Goal: Information Seeking & Learning: Learn about a topic

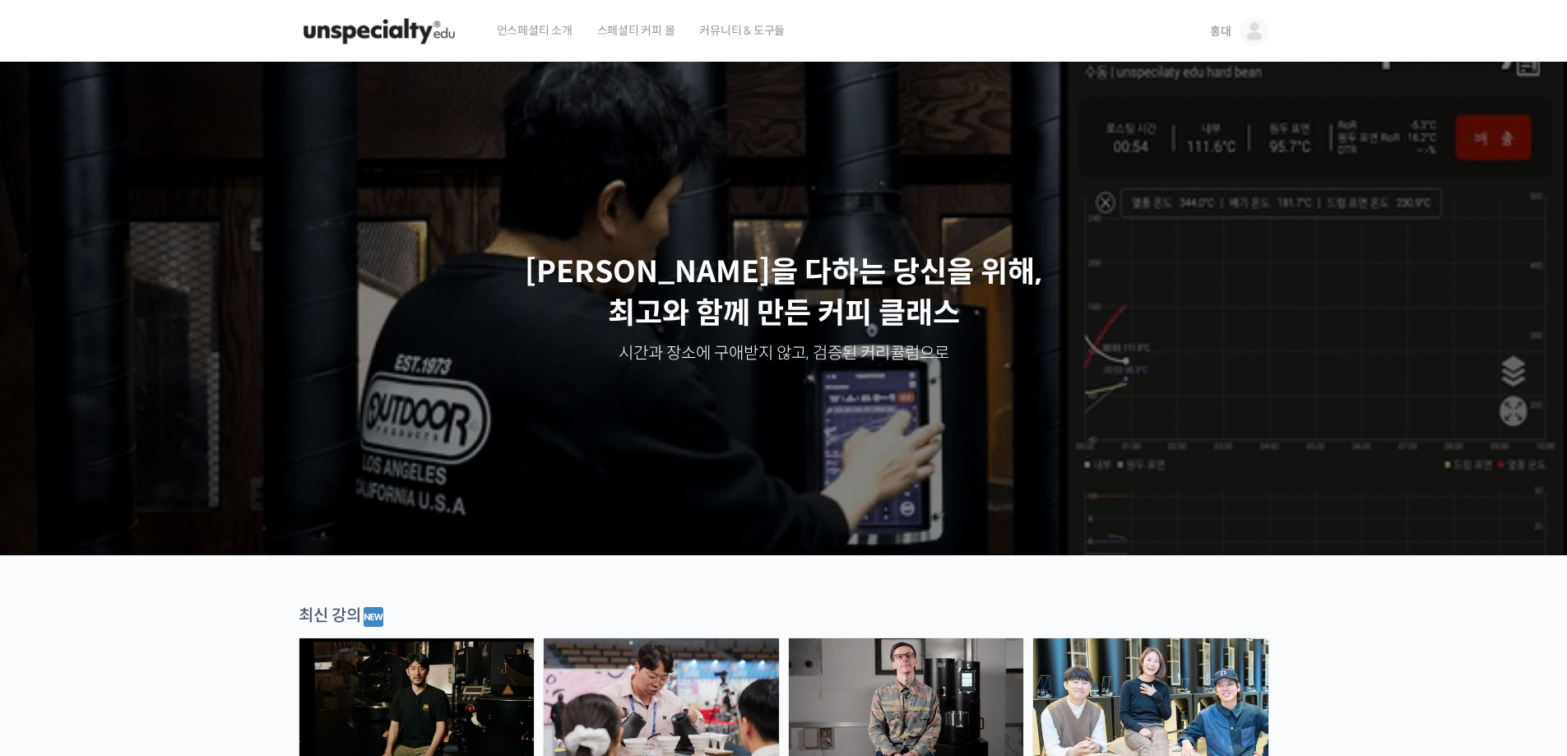
click at [1221, 22] on link "홍대" at bounding box center [1239, 31] width 59 height 63
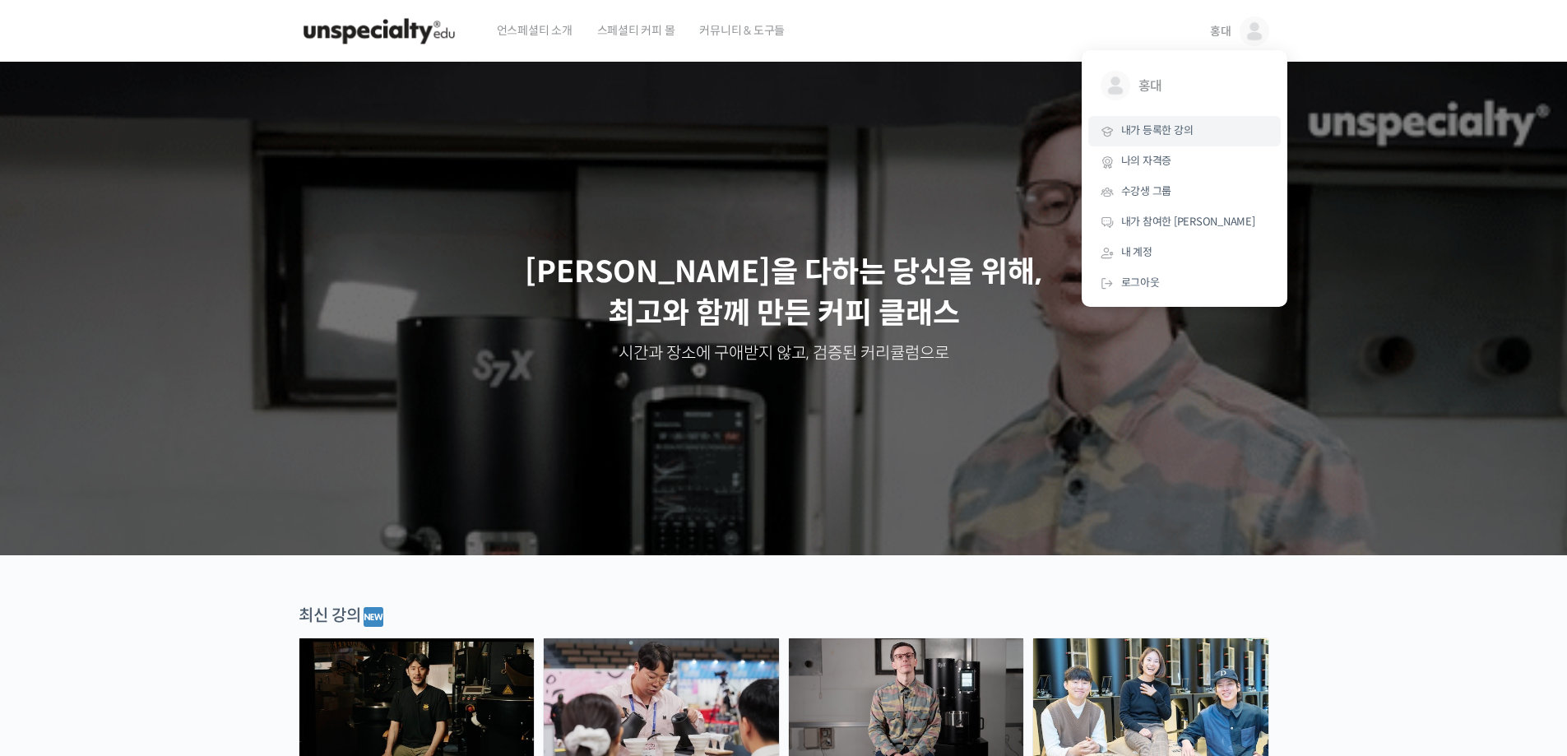
click at [1162, 127] on span "내가 등록한 강의" at bounding box center [1157, 130] width 72 height 14
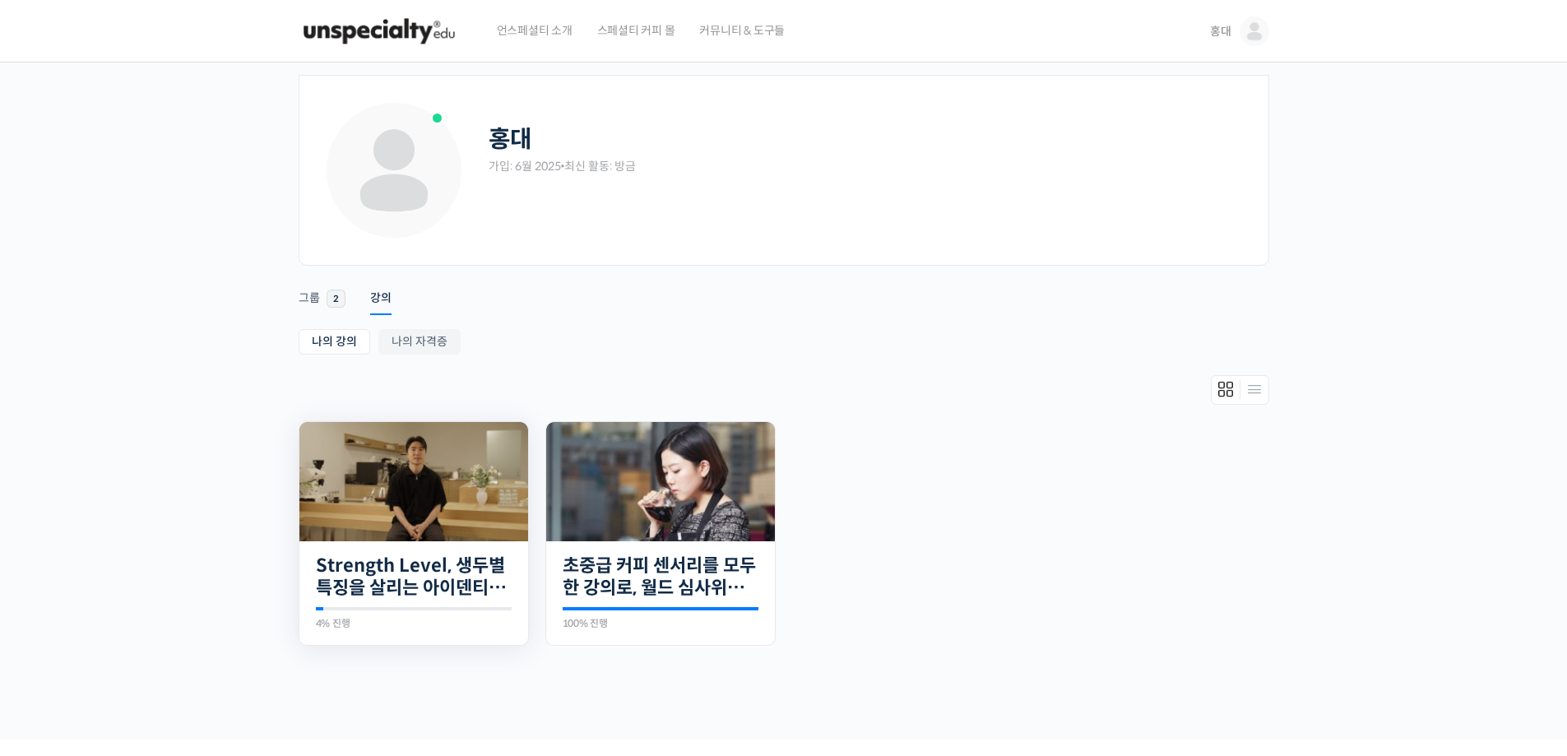
click at [488, 439] on img at bounding box center [413, 481] width 229 height 119
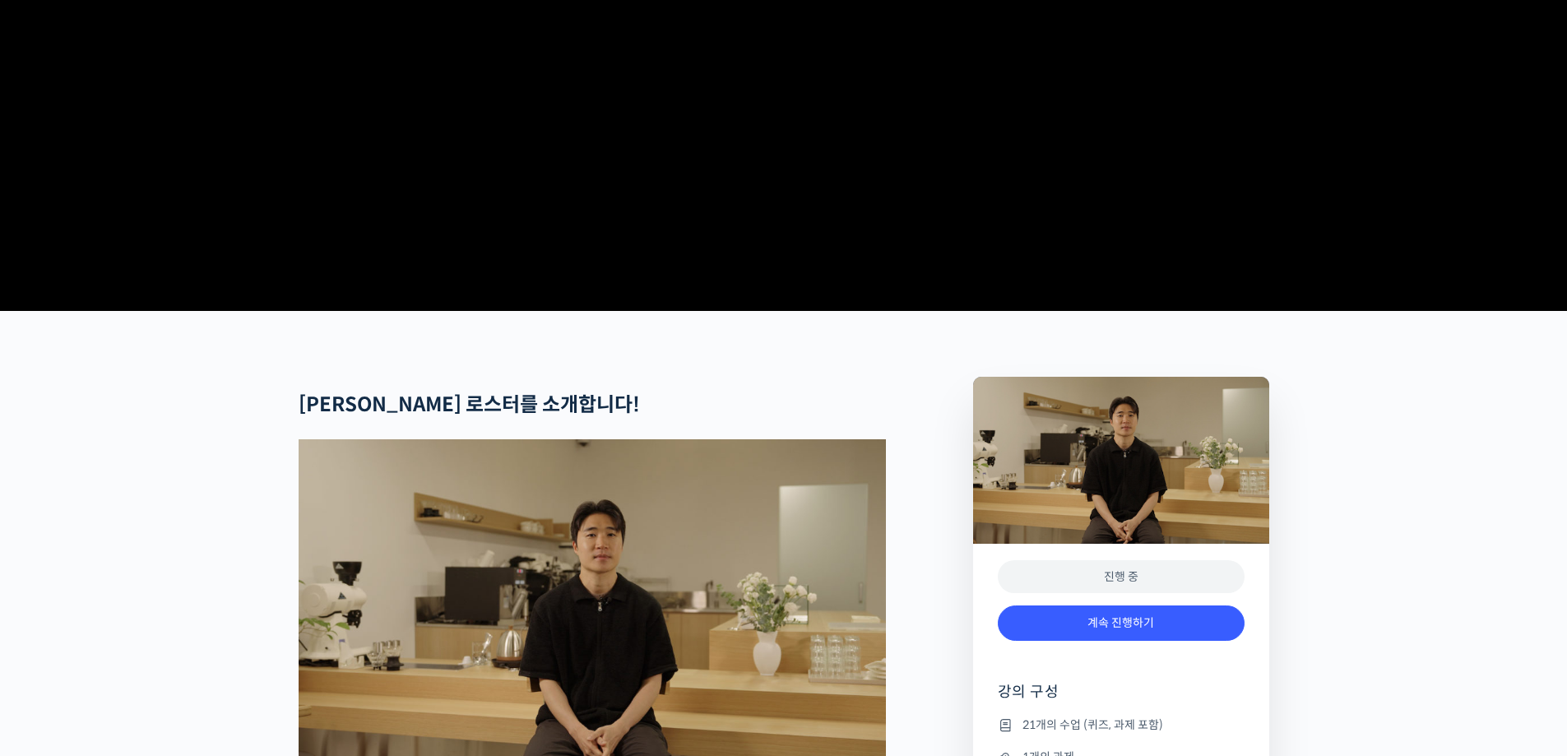
scroll to position [411, 0]
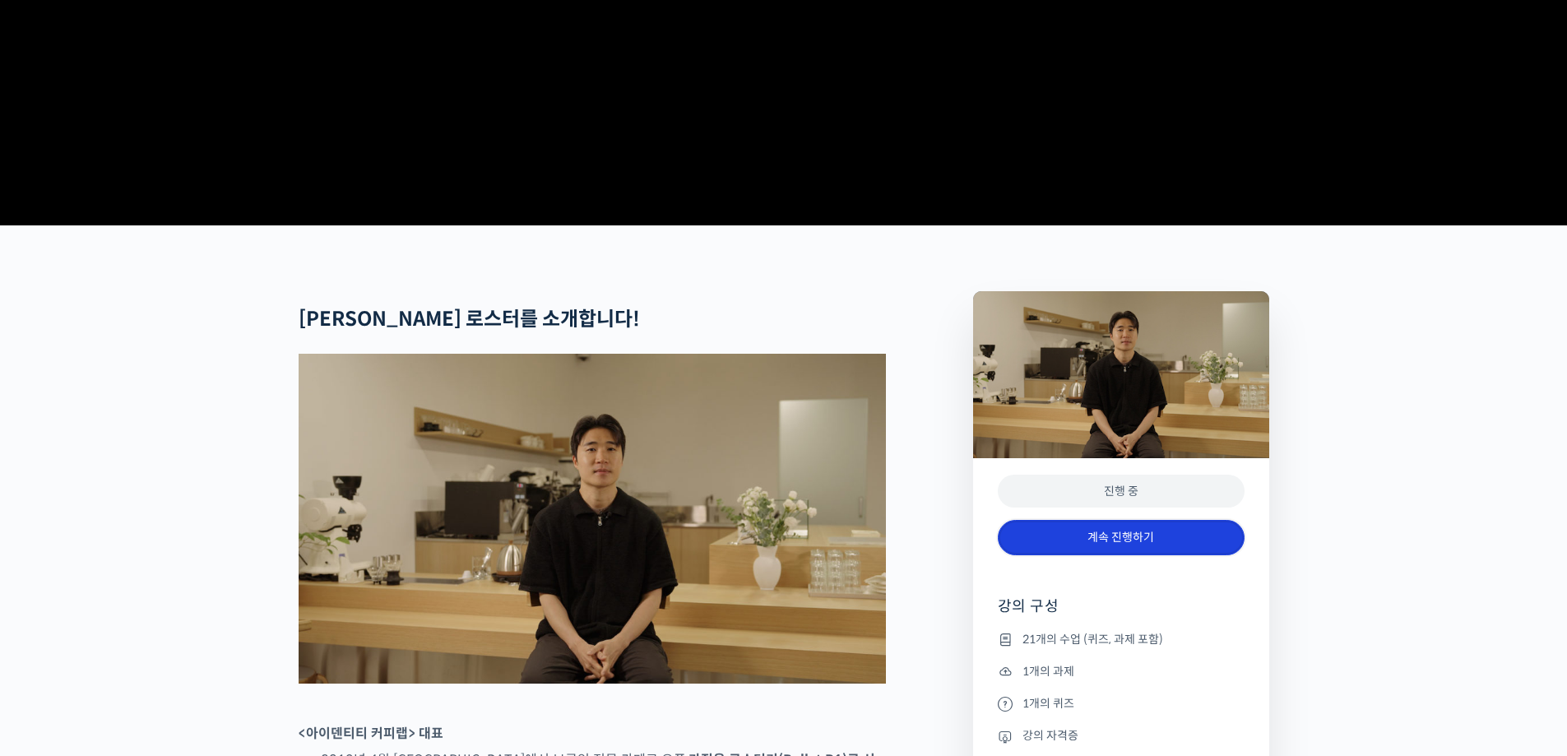
click at [1101, 555] on link "계속 진행하기" at bounding box center [1121, 537] width 247 height 35
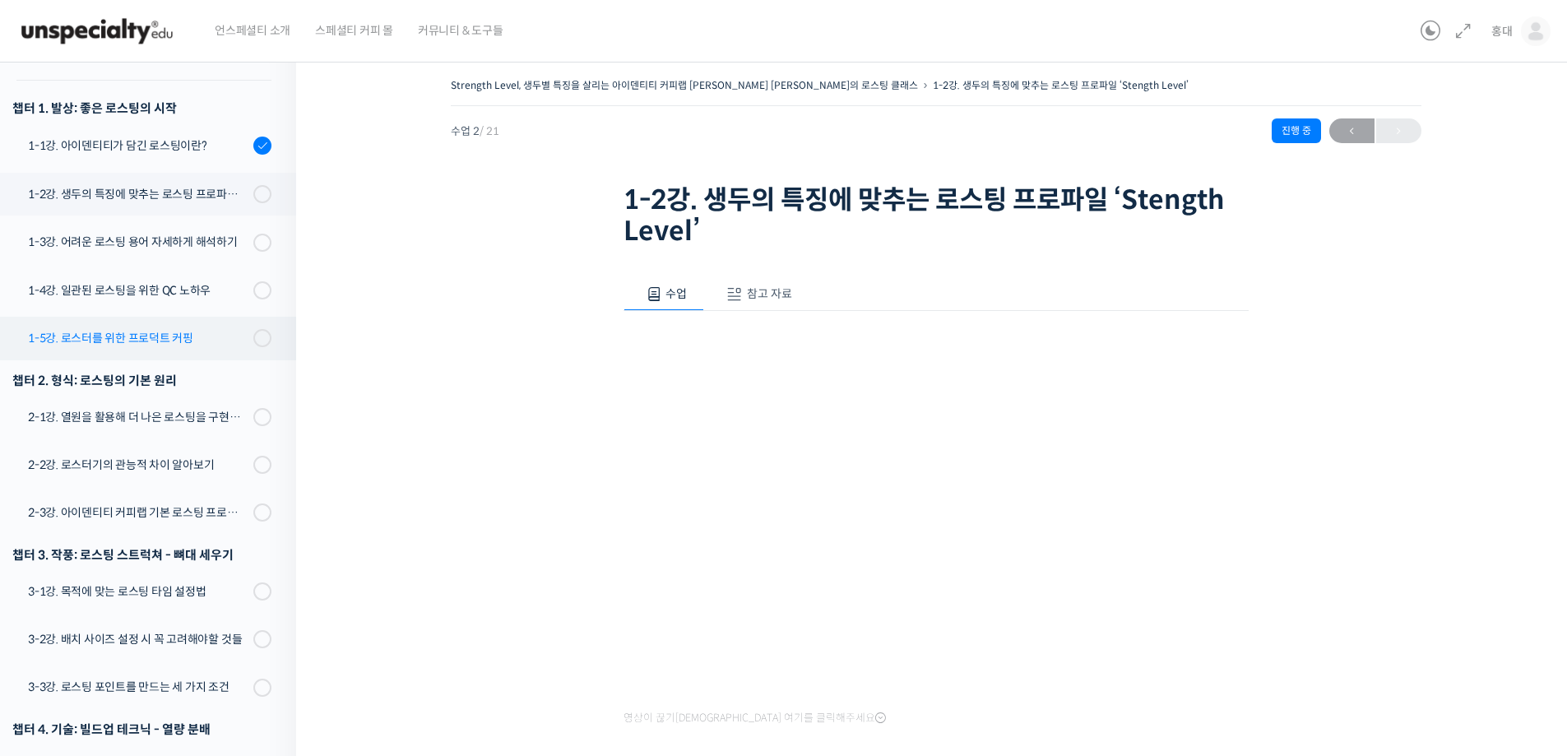
scroll to position [151, 0]
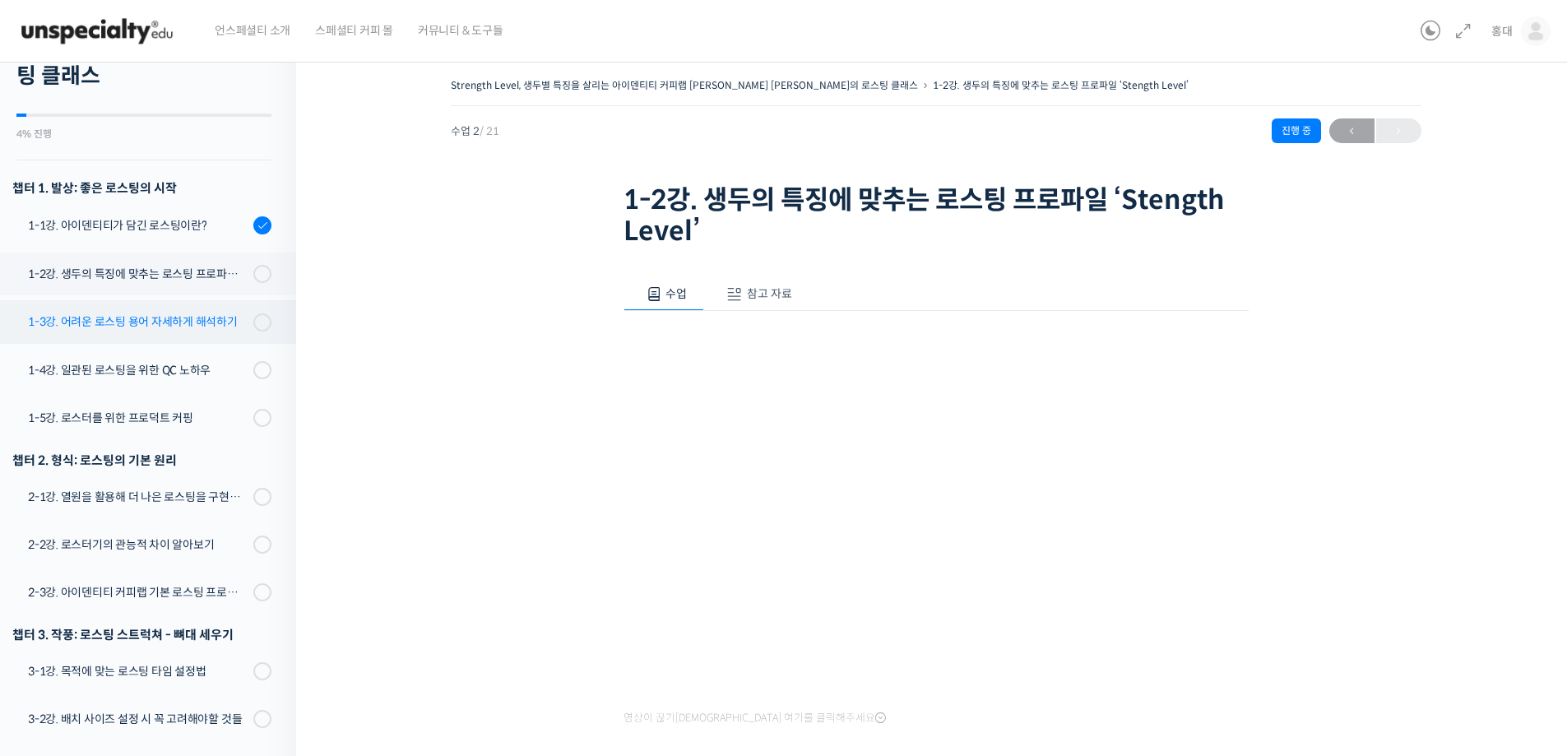
click at [199, 300] on link "1-3강. 어려운 로스팅 용어 자세하게 해석하기" at bounding box center [144, 321] width 304 height 43
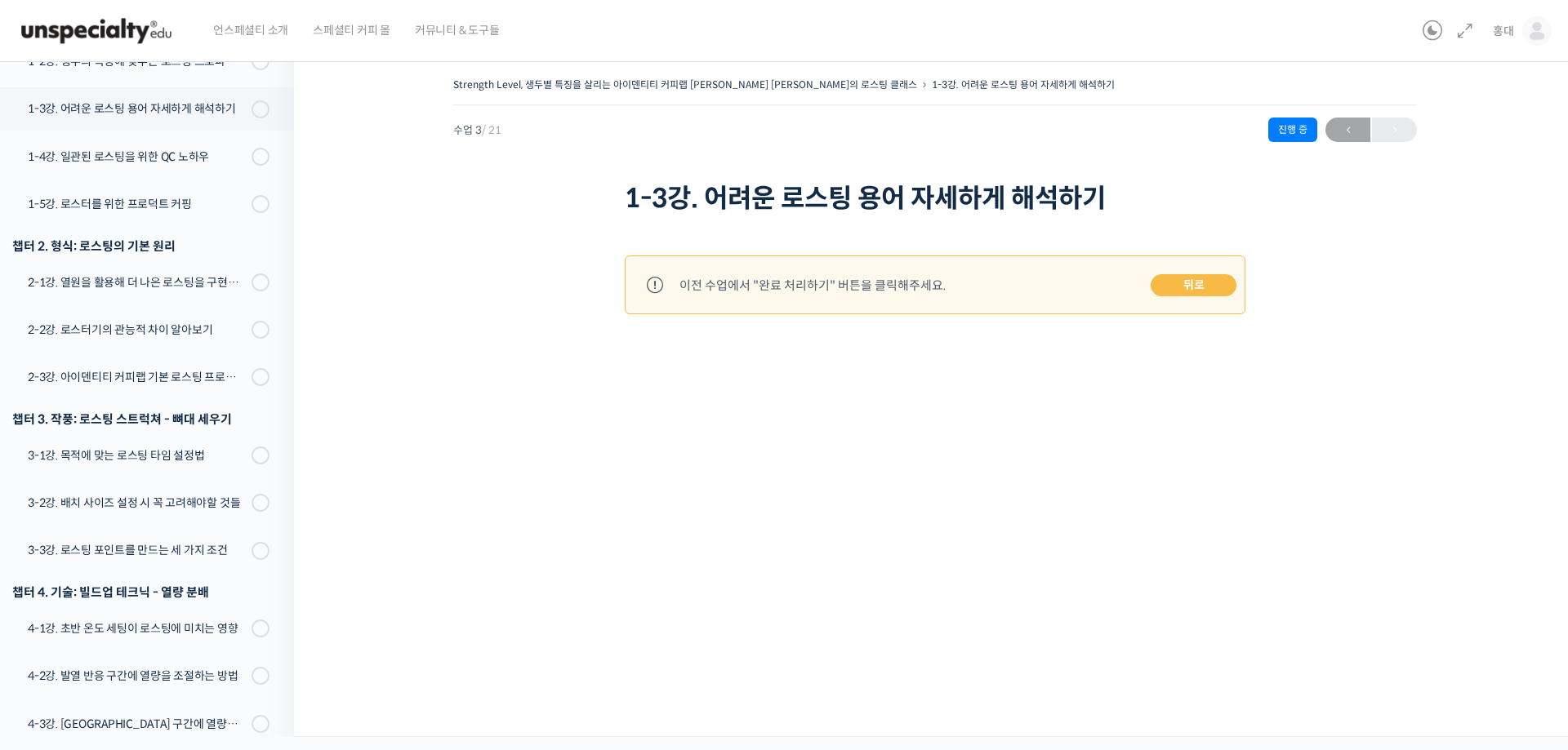
scroll to position [34, 0]
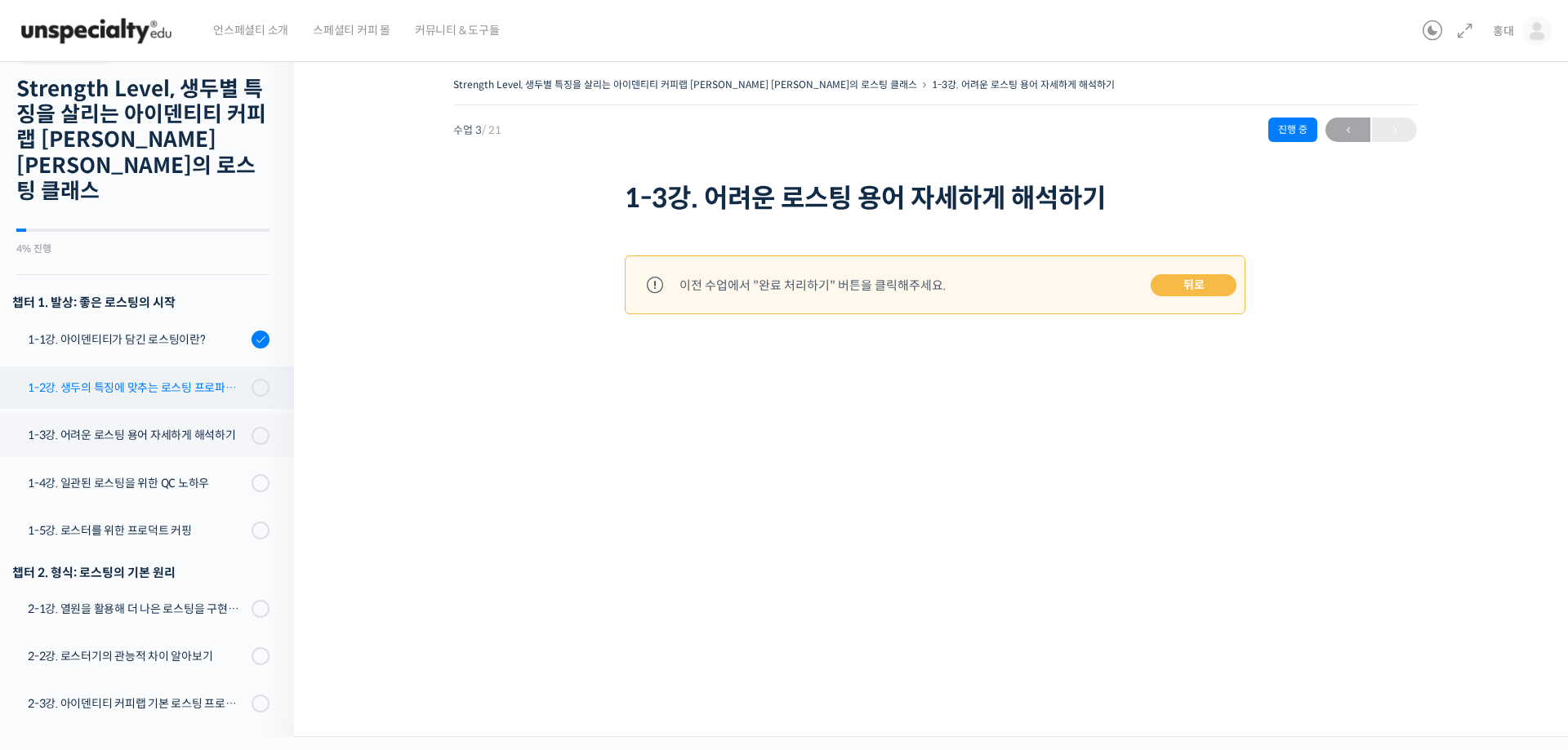
click at [161, 366] on link "1-2강. 생두의 특징에 맞추는 로스팅 프로파일 'Stength Level'" at bounding box center [143, 387] width 302 height 43
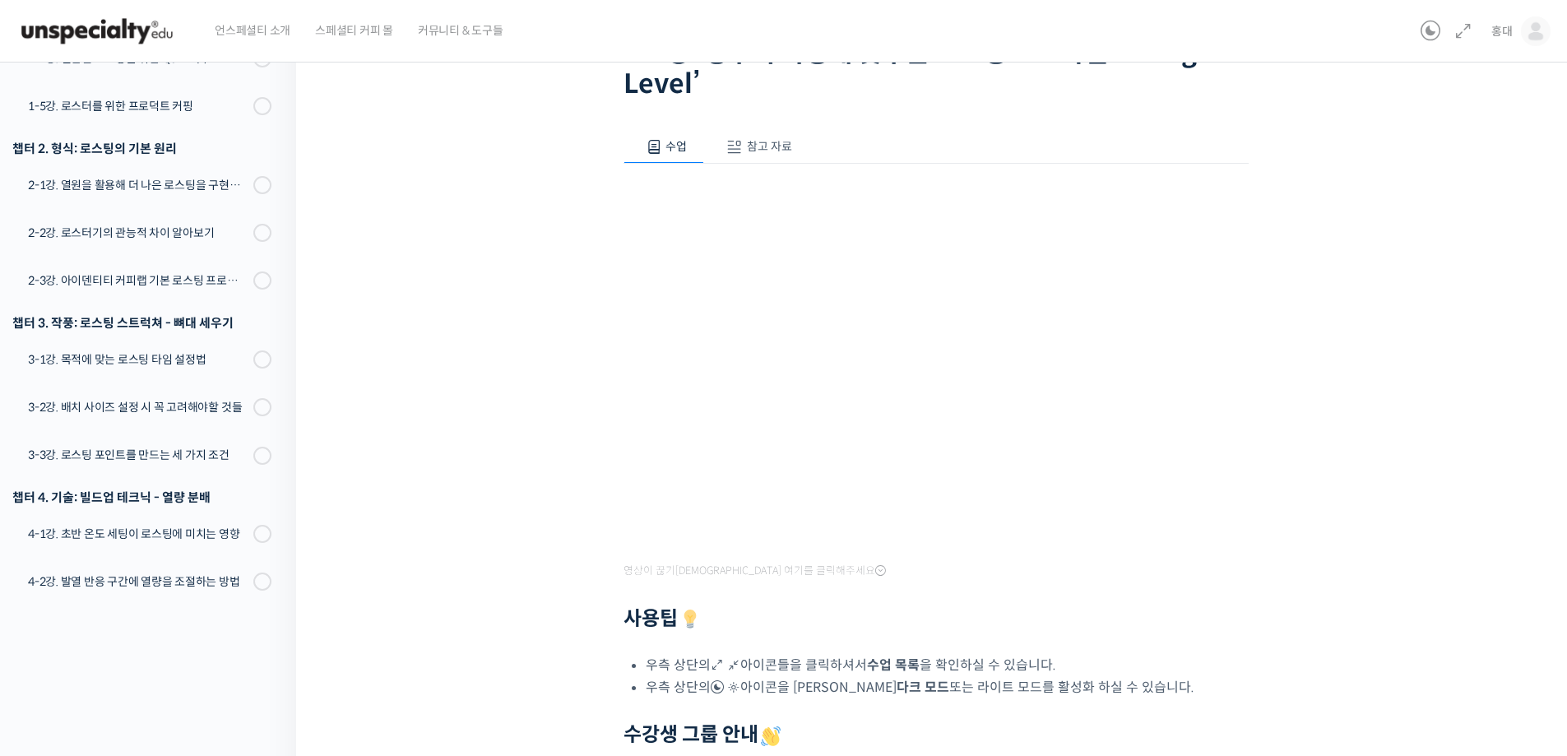
scroll to position [165, 0]
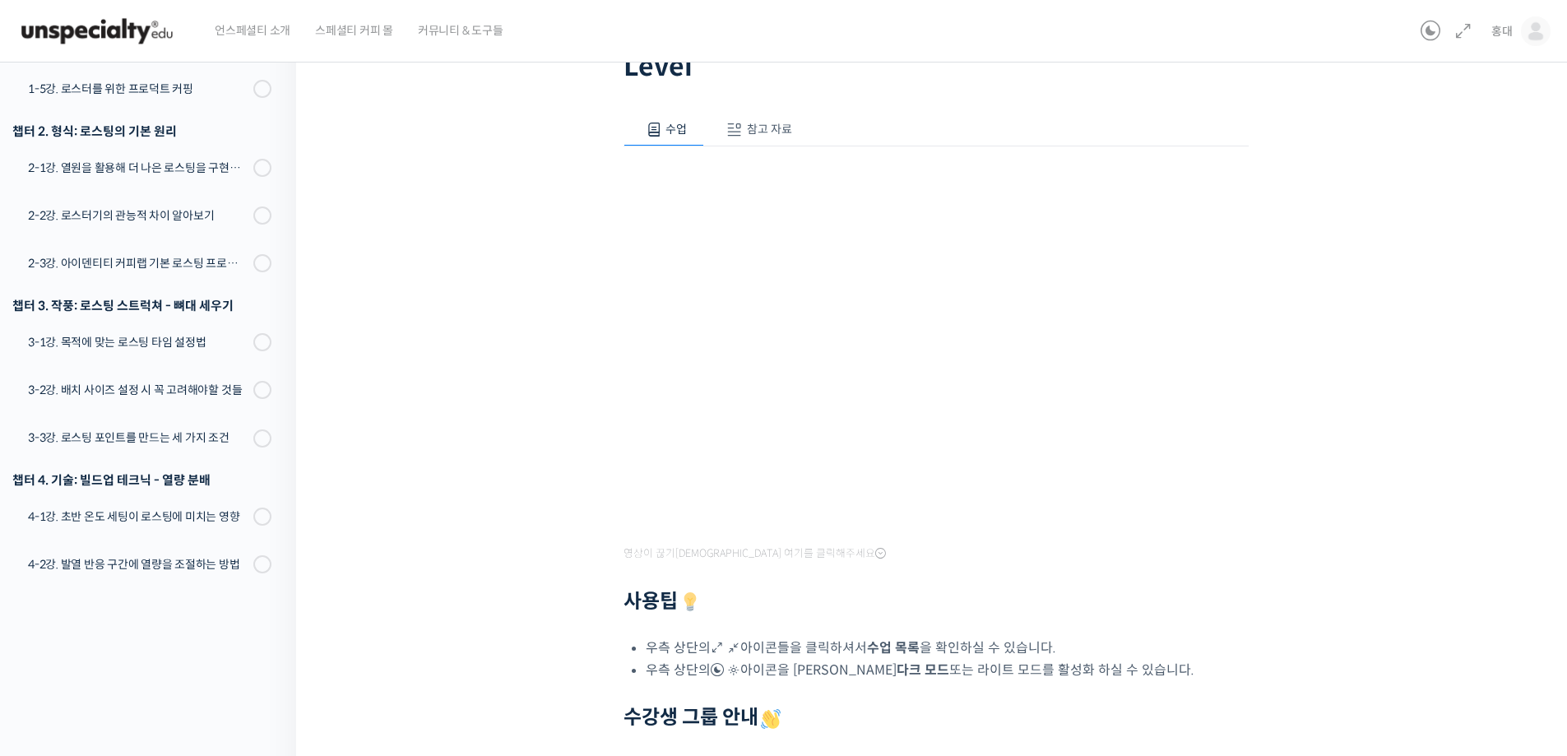
click at [750, 129] on span "참고 자료" at bounding box center [769, 129] width 45 height 15
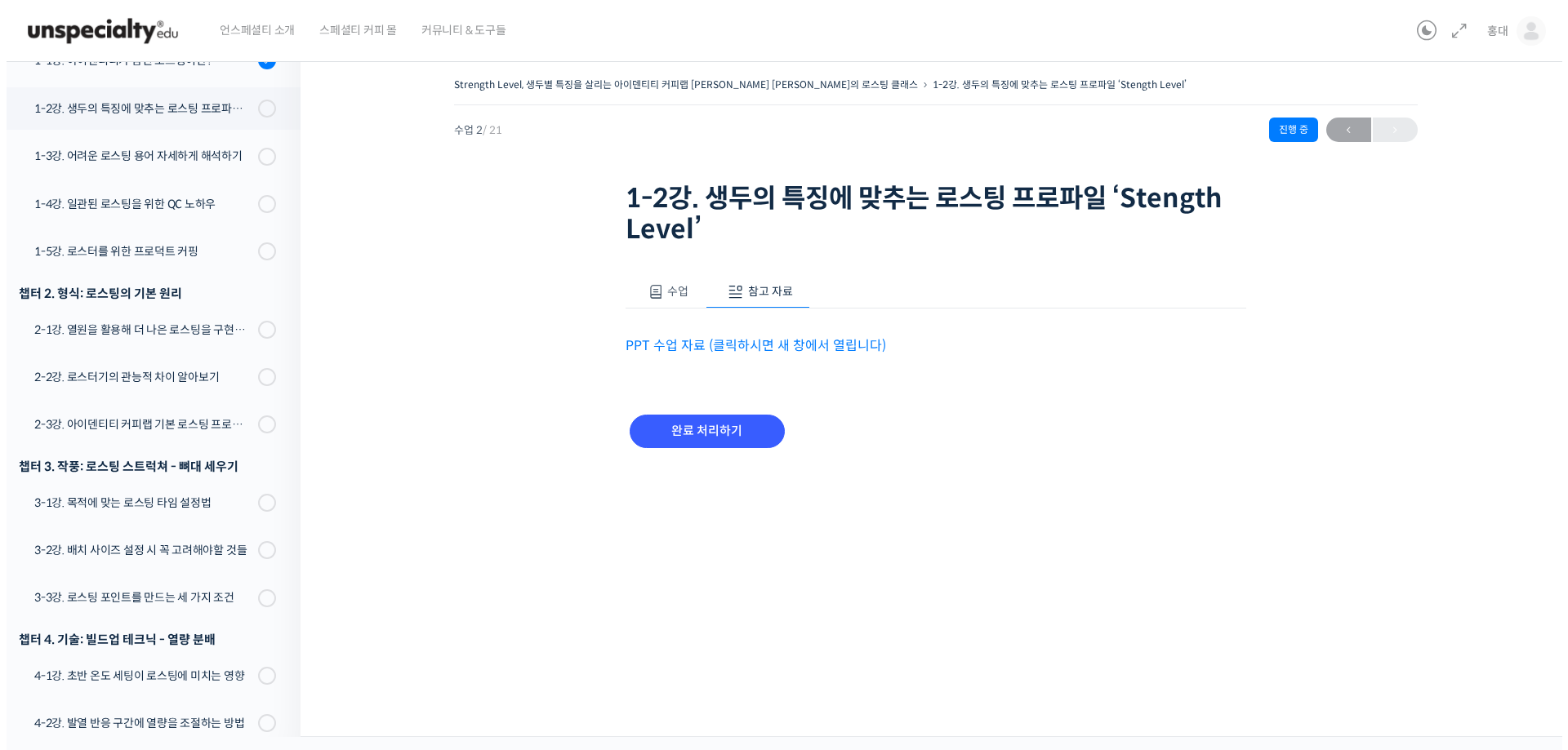
scroll to position [0, 0]
click at [718, 350] on link "PPT 수업 자료 (클릭하시면 새 창에서 열립니다)" at bounding box center [754, 345] width 260 height 17
click at [715, 424] on input "완료 처리하기" at bounding box center [706, 432] width 155 height 34
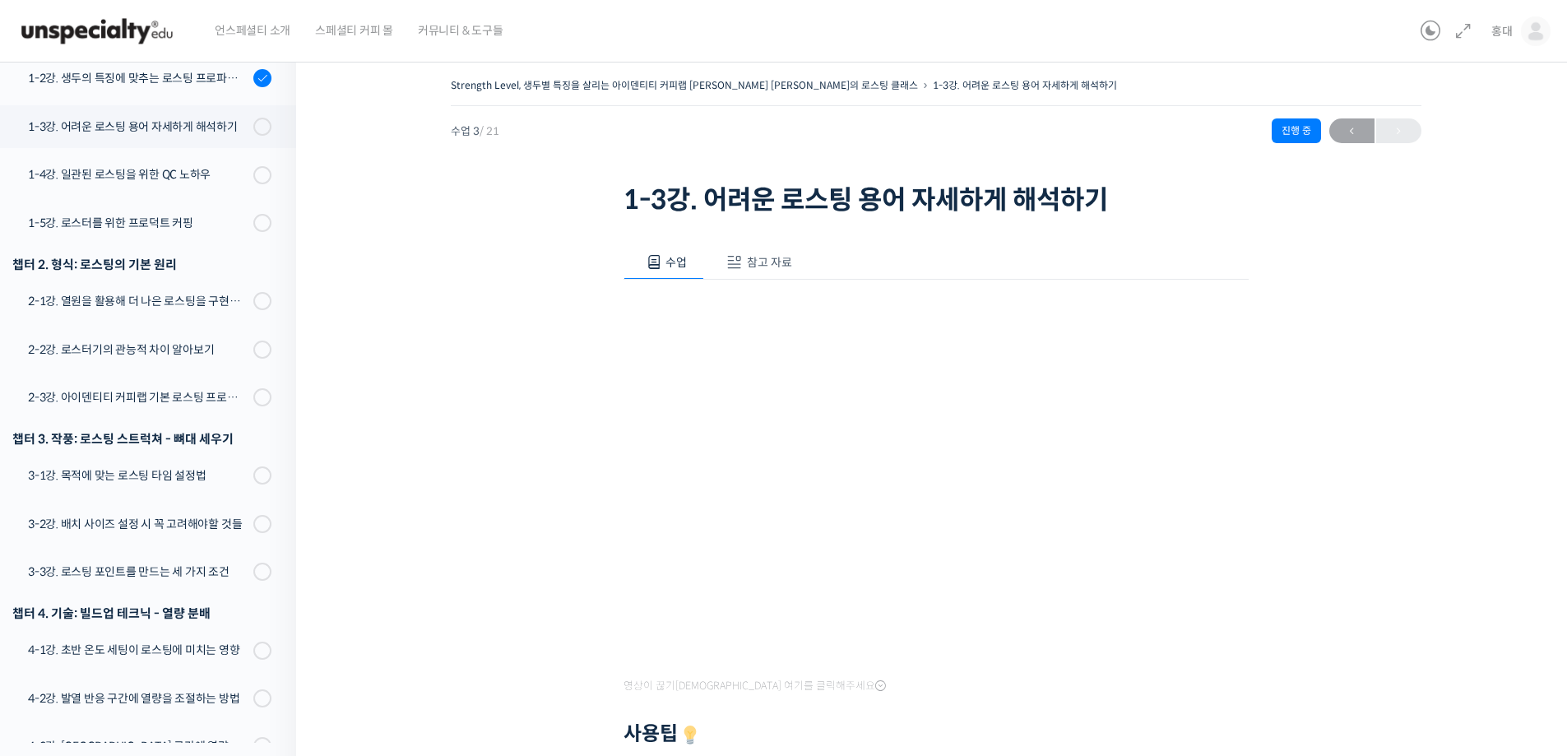
scroll to position [364, 0]
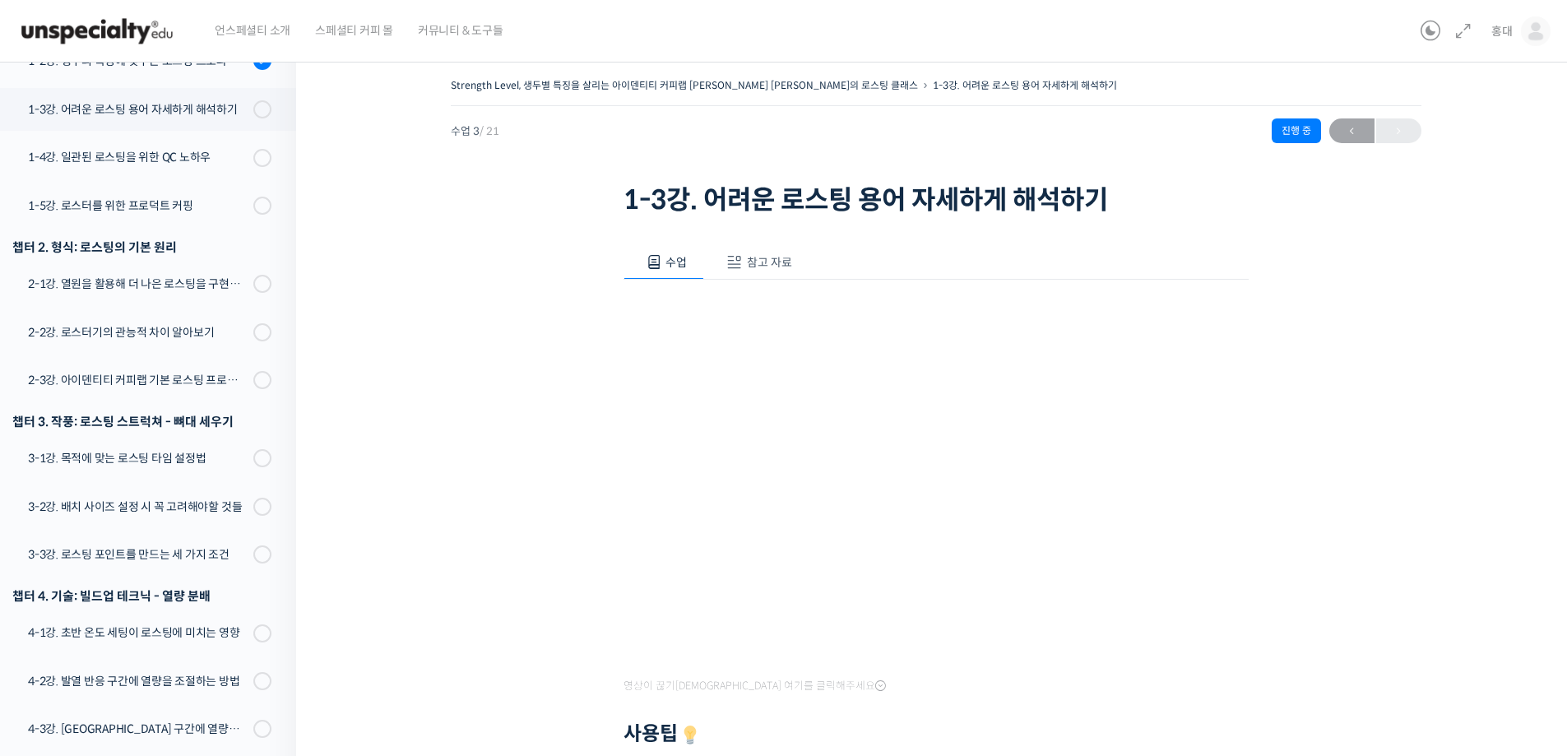
drag, startPoint x: 517, startPoint y: 628, endPoint x: 390, endPoint y: 146, distance: 498.7
click at [428, 227] on div "Strength Level, 생두별 특징을 살리는 아이덴티티 커피랩 [PERSON_NAME] [PERSON_NAME]의 로스팅 클래스 1-3강…" at bounding box center [935, 570] width 1115 height 992
